Goal: Transaction & Acquisition: Purchase product/service

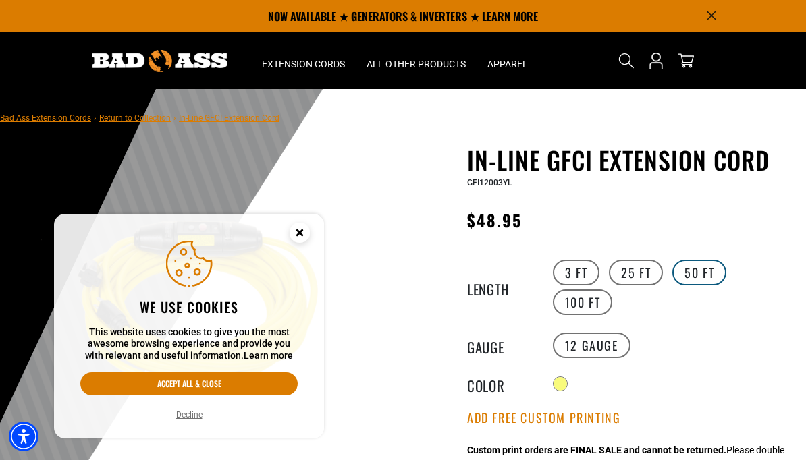
click at [689, 271] on label "50 FT" at bounding box center [699, 273] width 54 height 26
click at [299, 235] on icon "Close this option" at bounding box center [299, 232] width 5 height 5
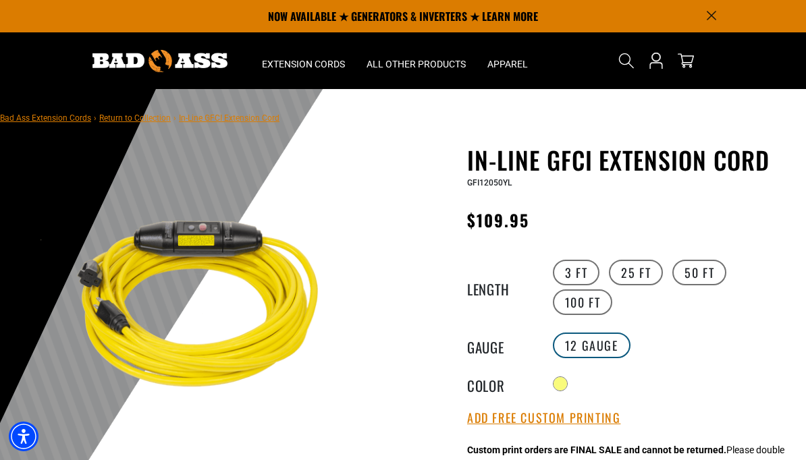
click at [610, 342] on label "12 Gauge" at bounding box center [592, 346] width 78 height 26
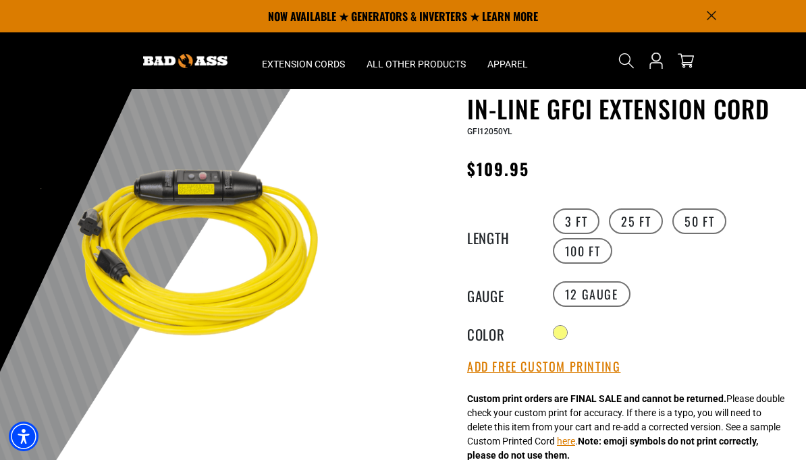
scroll to position [51, 0]
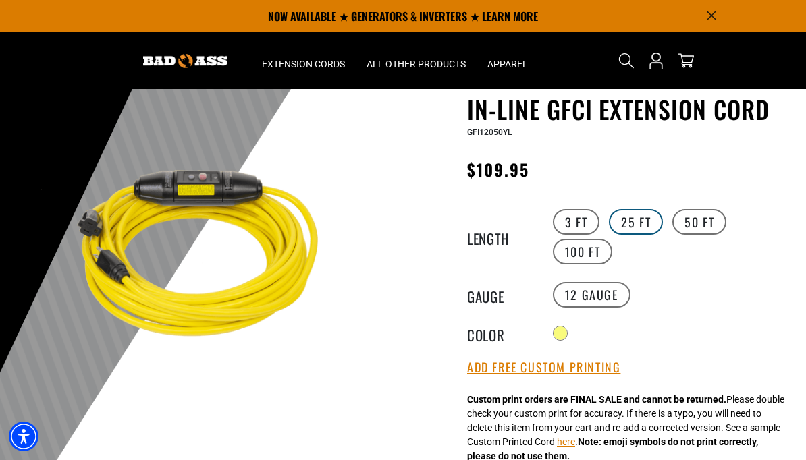
click at [626, 217] on label "25 FT" at bounding box center [636, 222] width 54 height 26
